Goal: Find specific page/section: Find specific page/section

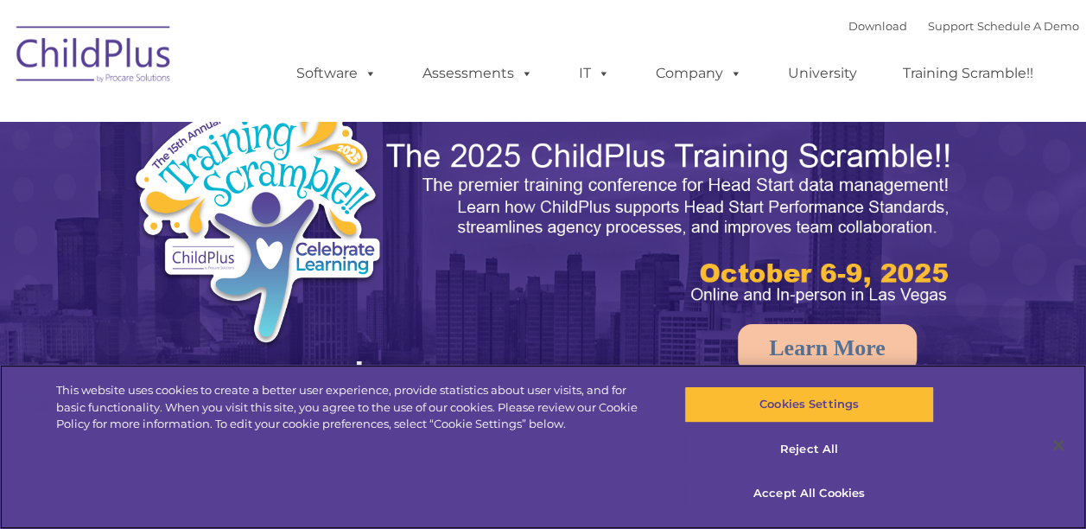
select select "MEDIUM"
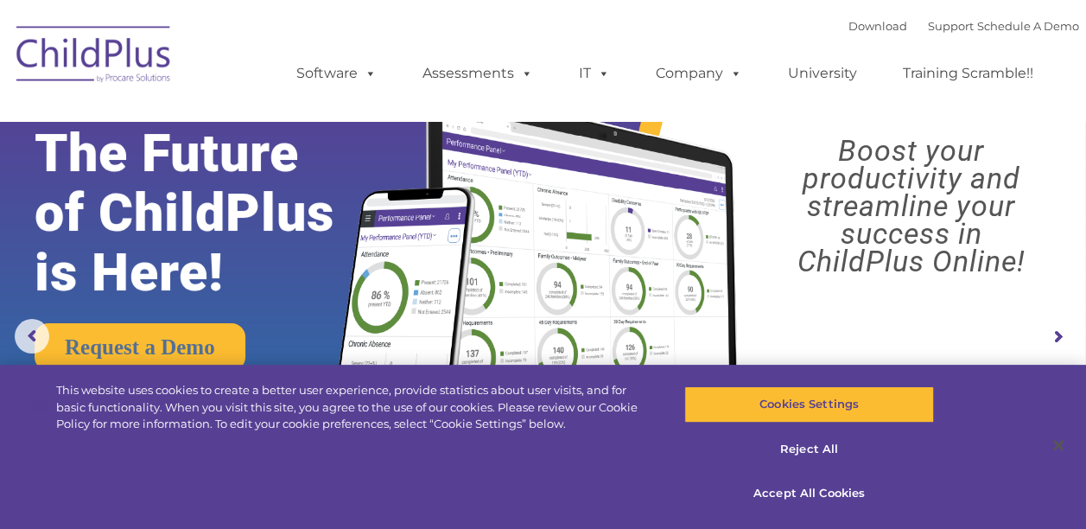
click at [568, 359] on img at bounding box center [655, 241] width 682 height 369
click at [272, 210] on rs-layer "The Future of ChildPlus is Here!" at bounding box center [208, 213] width 347 height 179
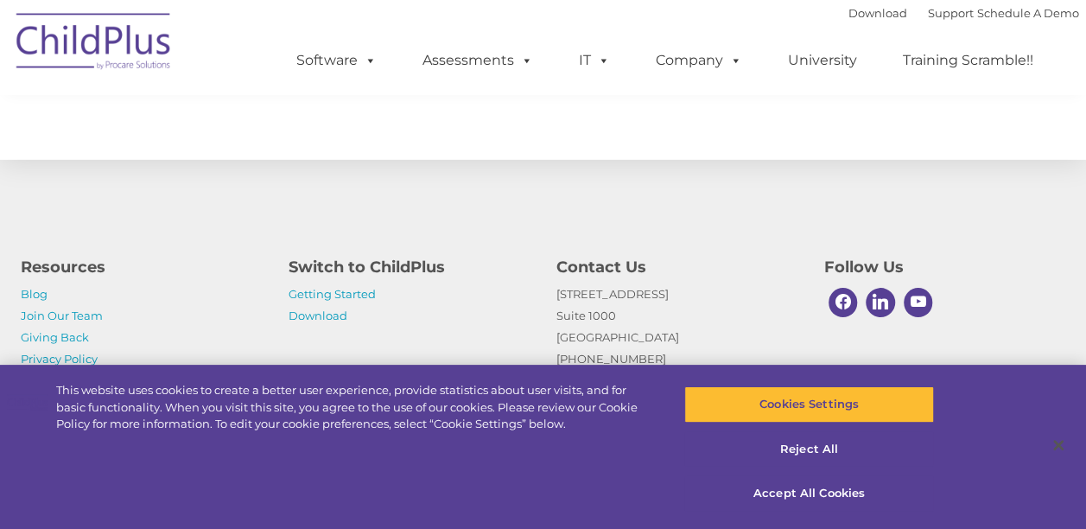
scroll to position [2010, 0]
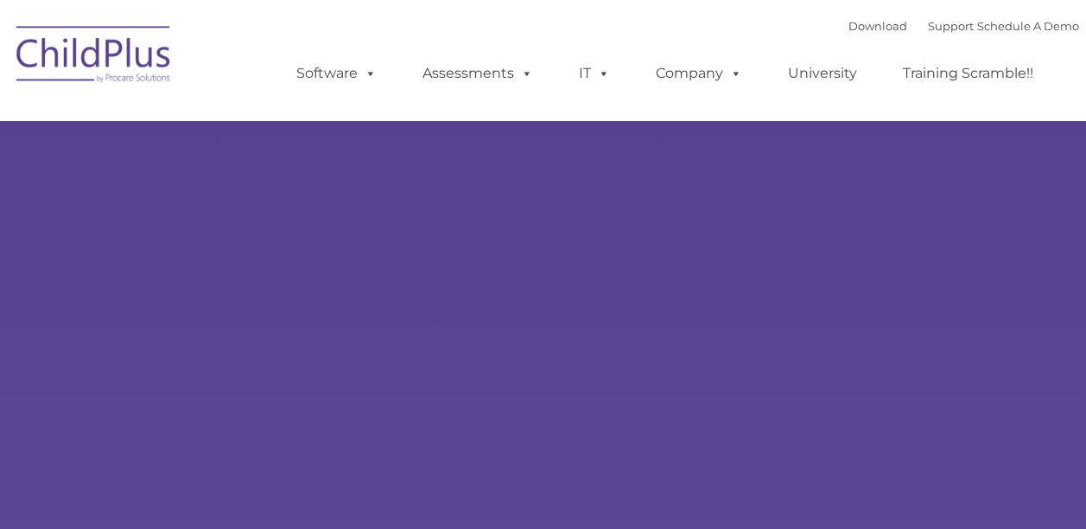
type input ""
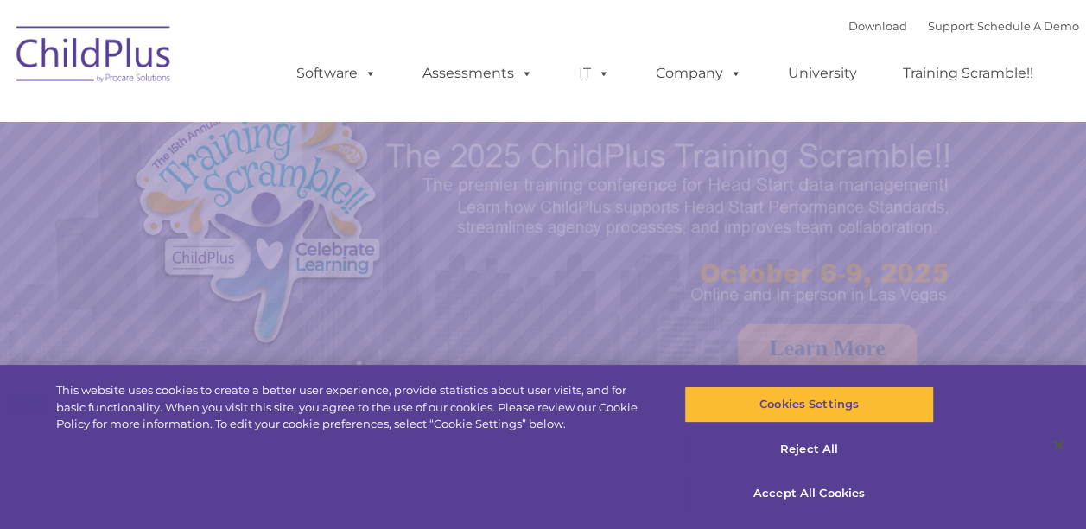
select select "MEDIUM"
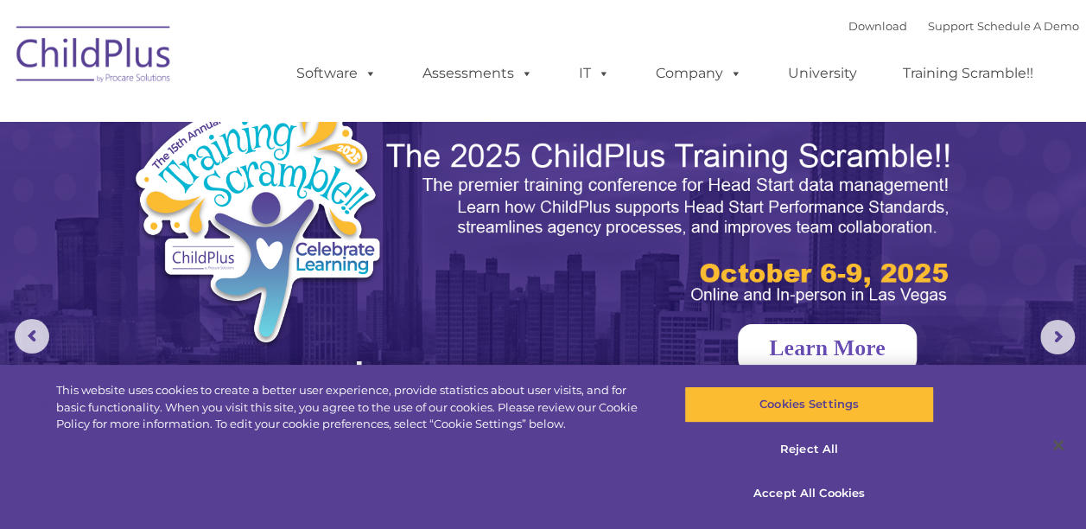
click at [787, 358] on link "Learn More" at bounding box center [827, 348] width 179 height 48
